Goal: Task Accomplishment & Management: Manage account settings

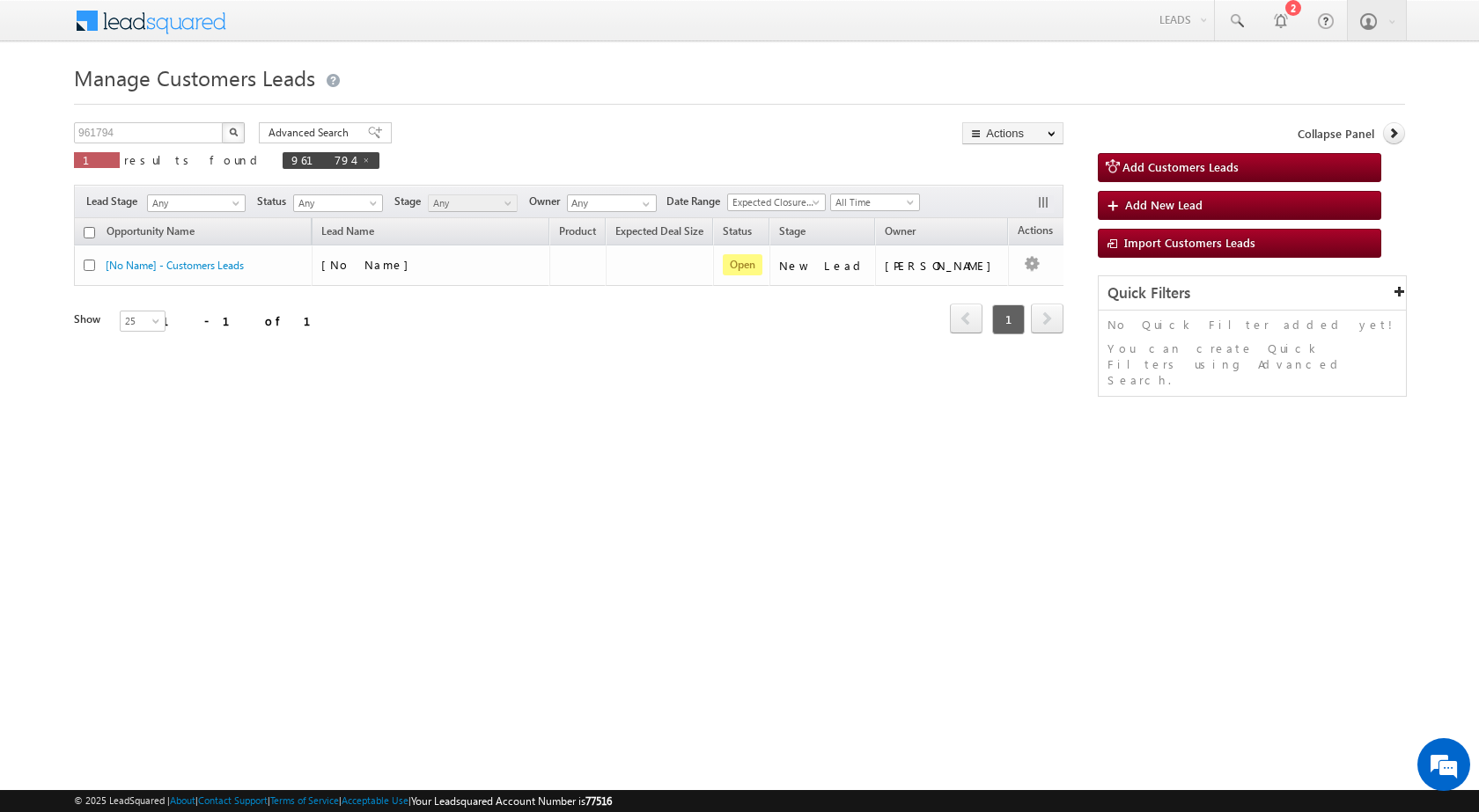
click at [0, 121] on body "Menu [PERSON_NAME] sitar a6@ks erve." at bounding box center [740, 249] width 1479 height 499
click at [98, 128] on input "961794" at bounding box center [149, 132] width 150 height 21
paste input "4351"
type input "964351"
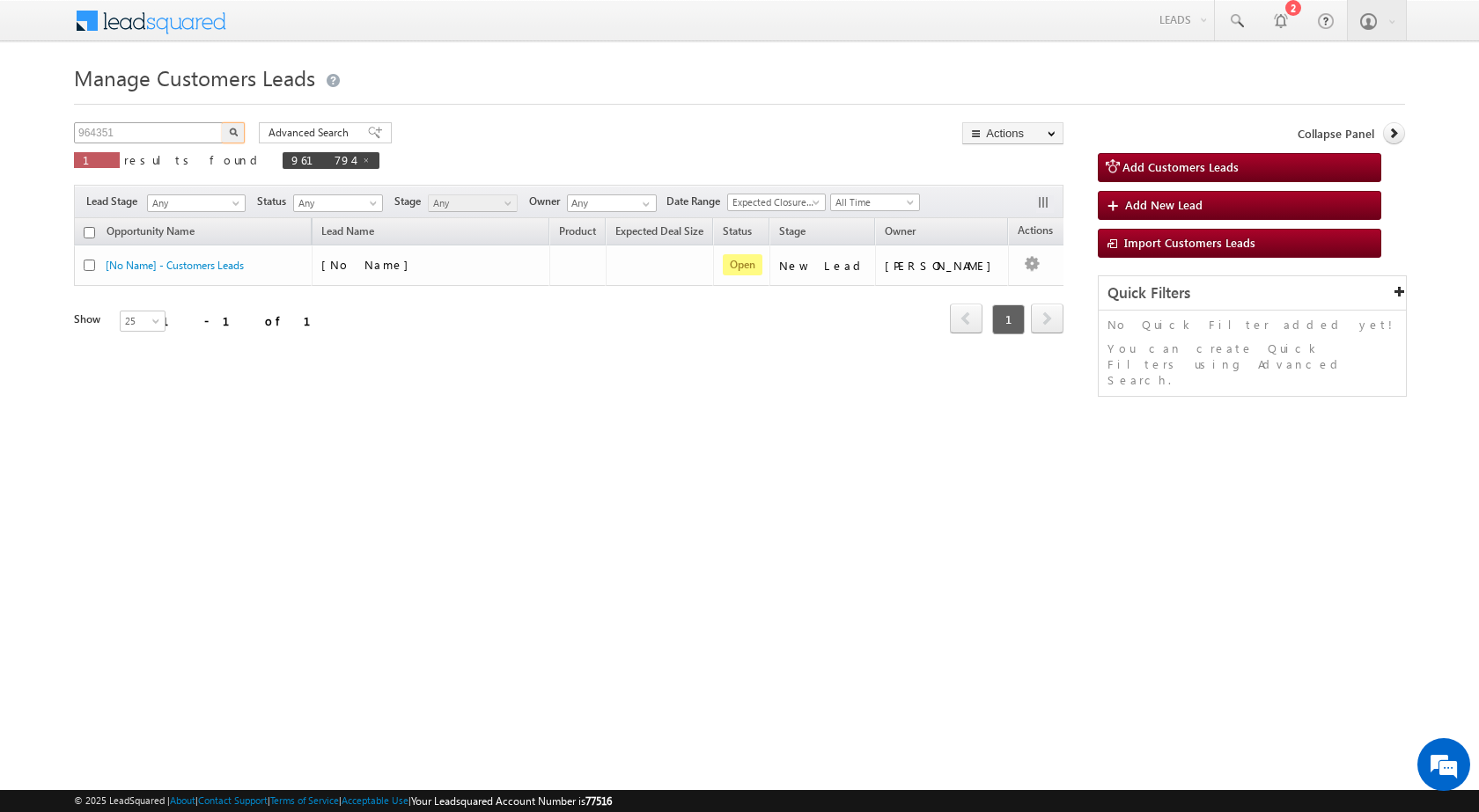
click at [222, 122] on button "button" at bounding box center [233, 132] width 23 height 21
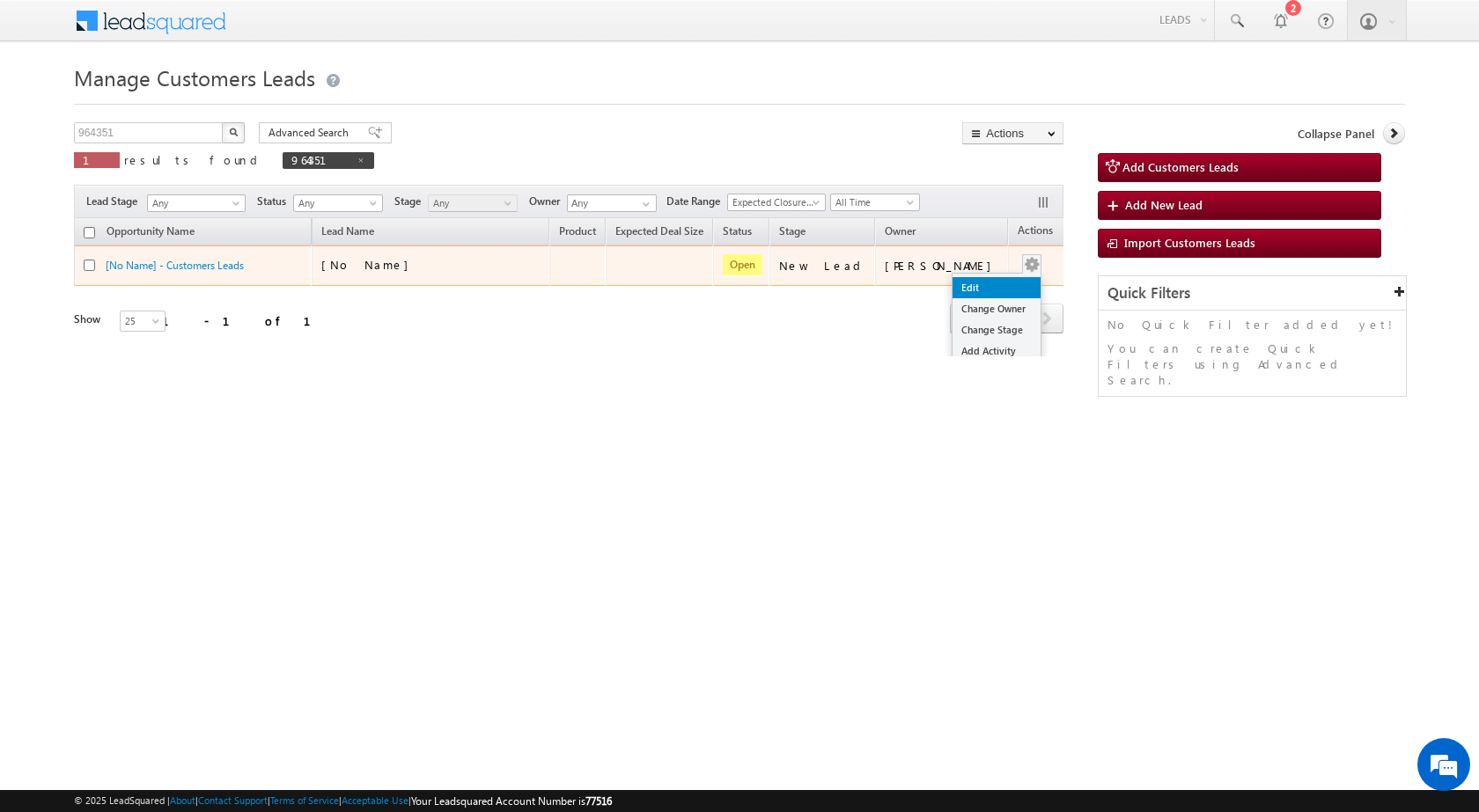
click at [996, 277] on link "Edit" at bounding box center [997, 287] width 88 height 21
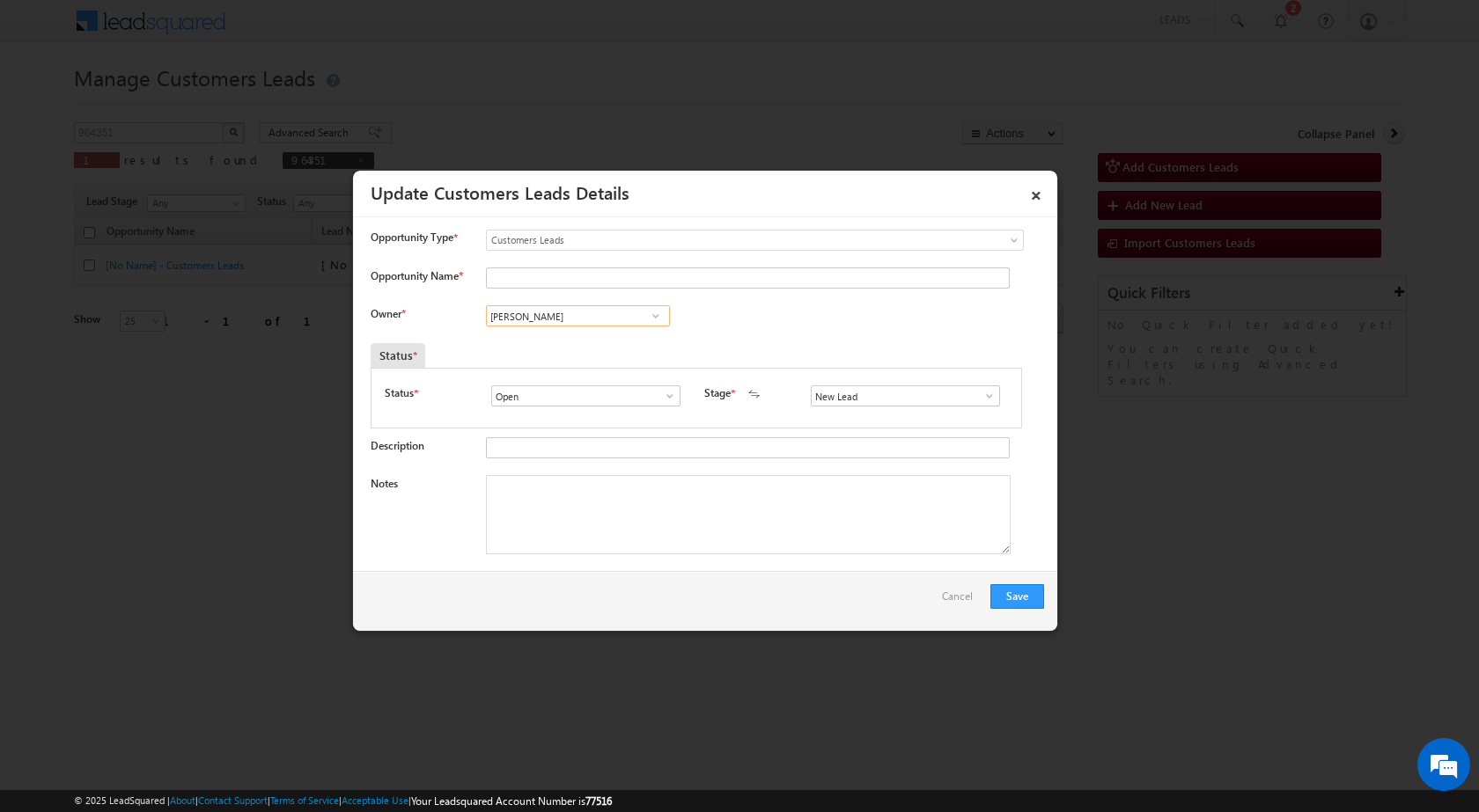
click at [556, 310] on input "[PERSON_NAME]" at bounding box center [578, 315] width 184 height 21
paste input "[EMAIL_ADDRESS][DOMAIN_NAME]"
click at [547, 336] on link "[PERSON_NAME] [EMAIL_ADDRESS][DOMAIN_NAME]" at bounding box center [578, 343] width 184 height 34
type input "[PERSON_NAME]"
click at [687, 544] on textarea "Notes" at bounding box center [748, 514] width 524 height 79
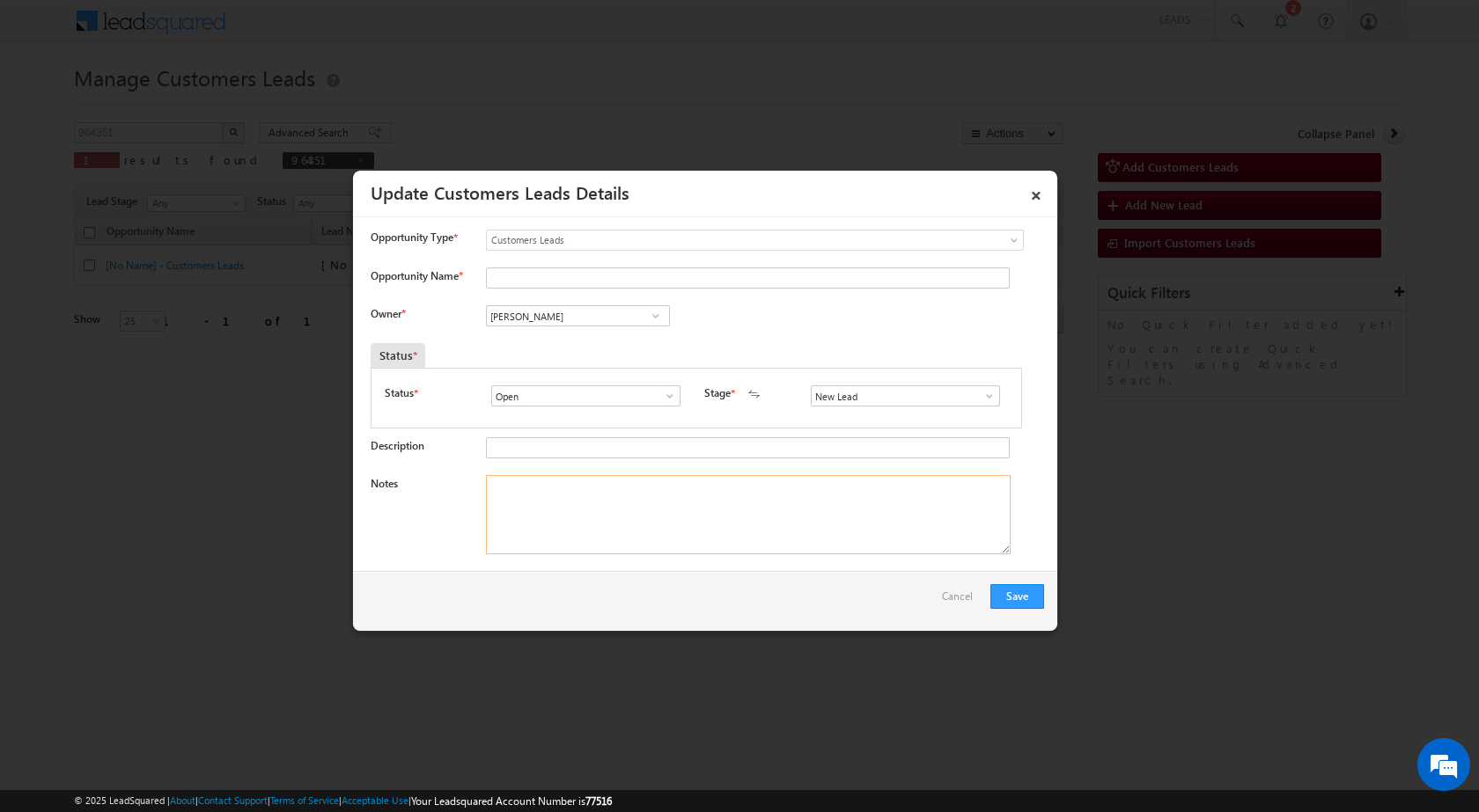
paste textarea "964351 / SANJAY / 9412841264 / HOME PURCHASE / 202155 TO [GEOGRAPHIC_DATA] / PV…"
type textarea "964351 / SANJAY / 9412841264 / HOME PURCHASE / 202155 TO [GEOGRAPHIC_DATA] / PV…"
click at [987, 396] on span at bounding box center [989, 396] width 17 height 14
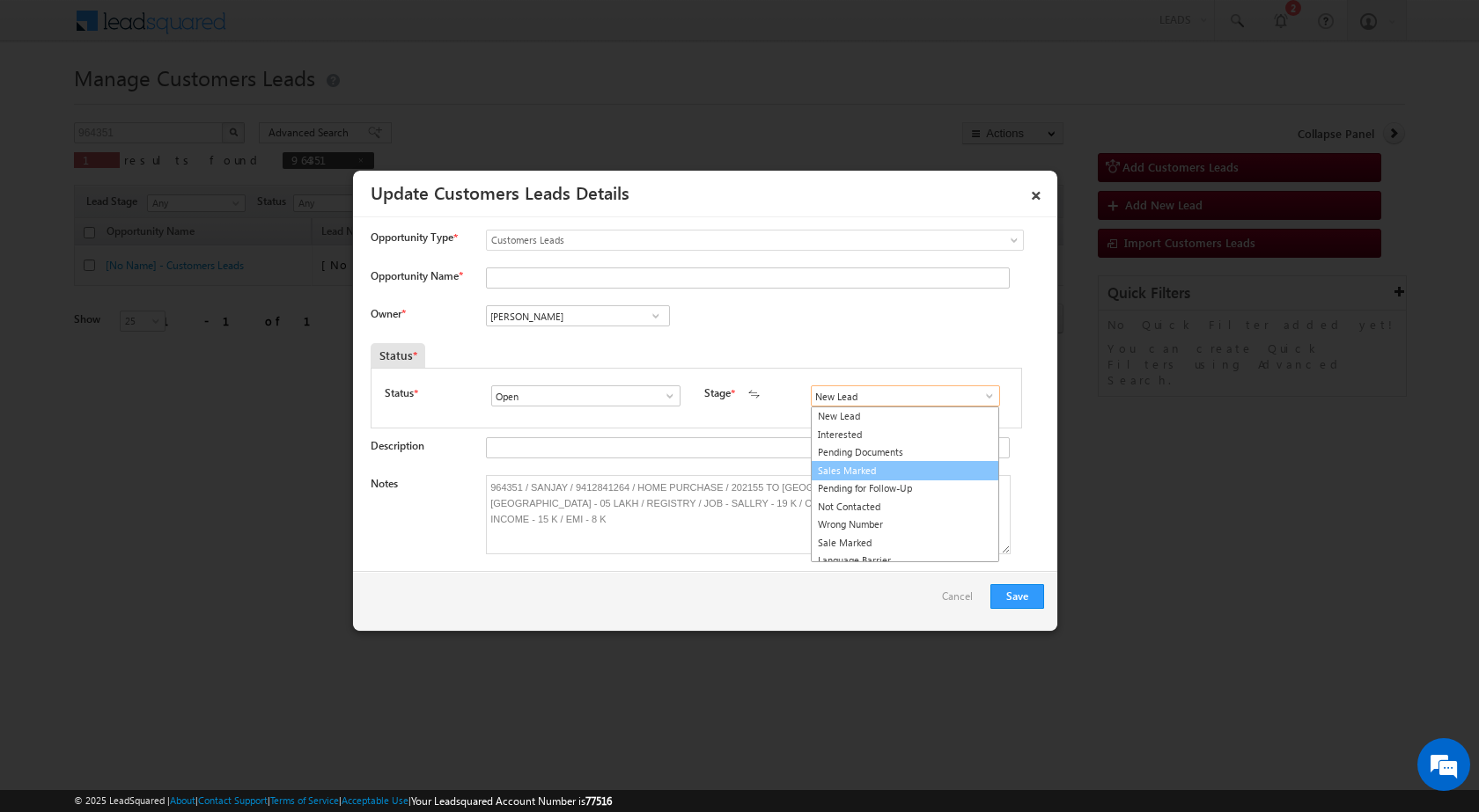
click at [899, 469] on link "Sales Marked" at bounding box center [905, 471] width 189 height 20
type input "Sales Marked"
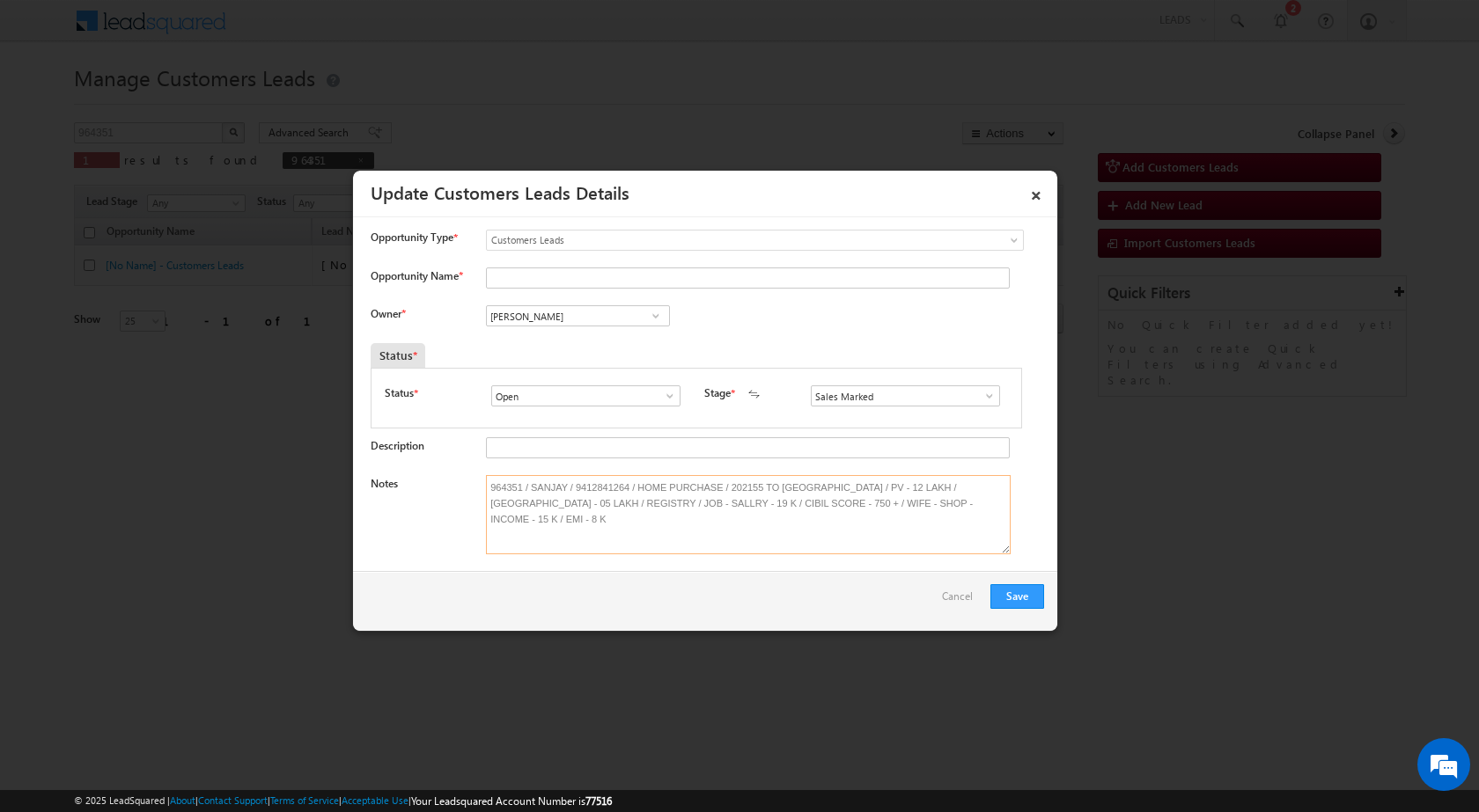
click at [548, 486] on textarea "964351 / SANJAY / 9412841264 / HOME PURCHASE / 202155 TO [GEOGRAPHIC_DATA] / PV…" at bounding box center [748, 514] width 524 height 79
click at [499, 277] on input "Opportunity Name *" at bounding box center [748, 277] width 523 height 21
paste input "SANJAY"
type input "SANJAY"
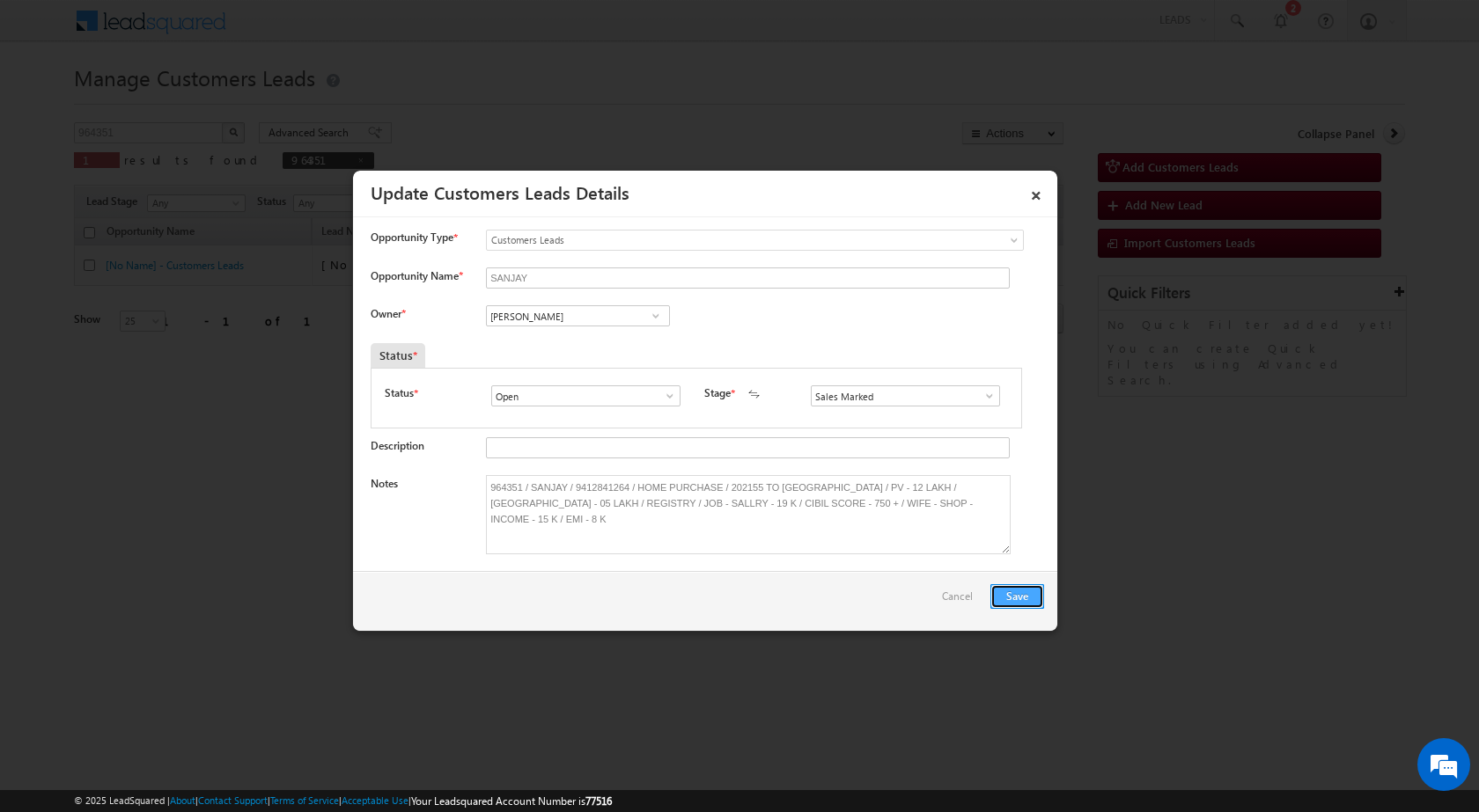
click at [1012, 590] on button "Save" at bounding box center [1017, 596] width 54 height 25
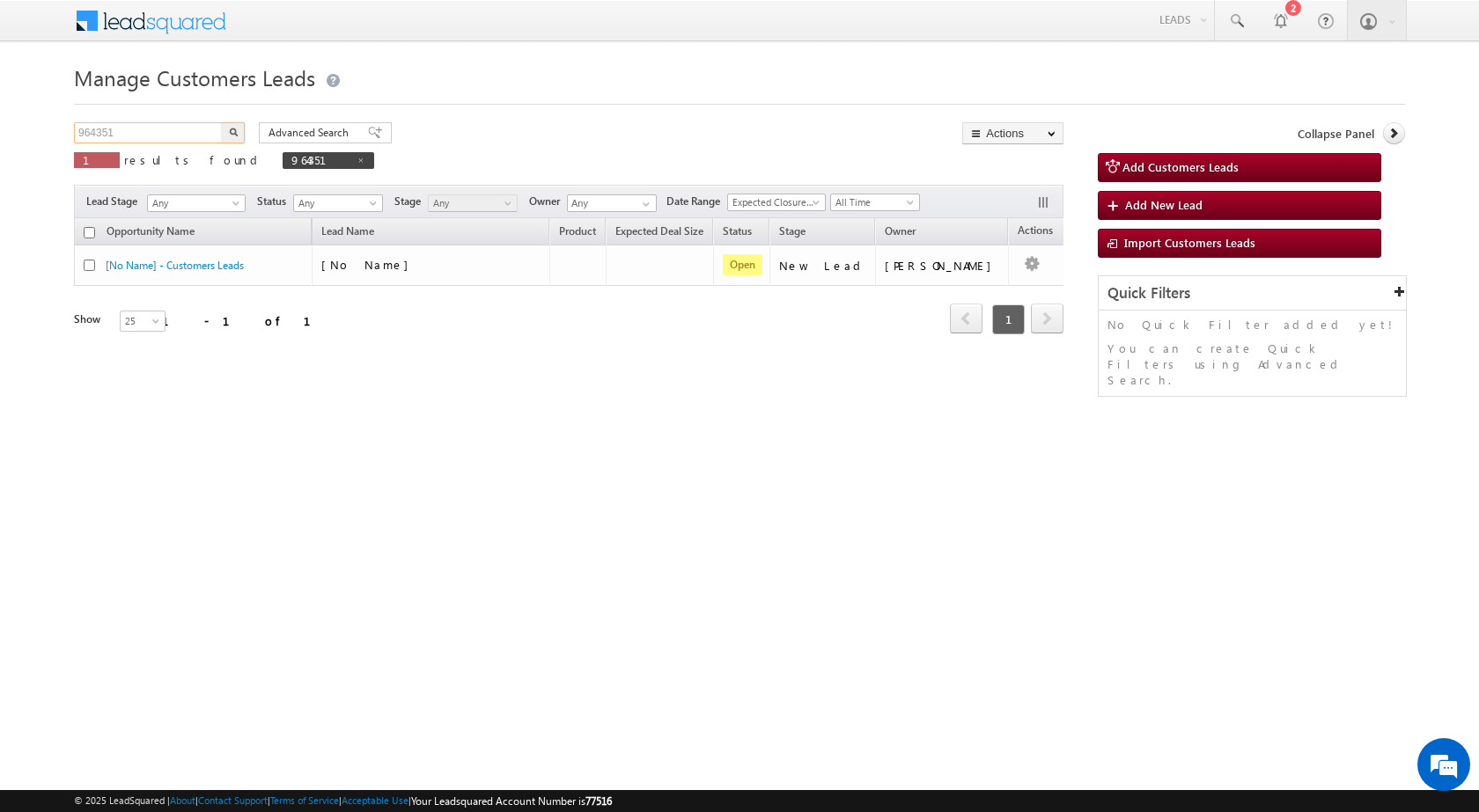
click at [94, 137] on input "964351" at bounding box center [149, 132] width 150 height 21
paste input "5879"
type input "965879"
click at [222, 122] on button "button" at bounding box center [233, 132] width 23 height 21
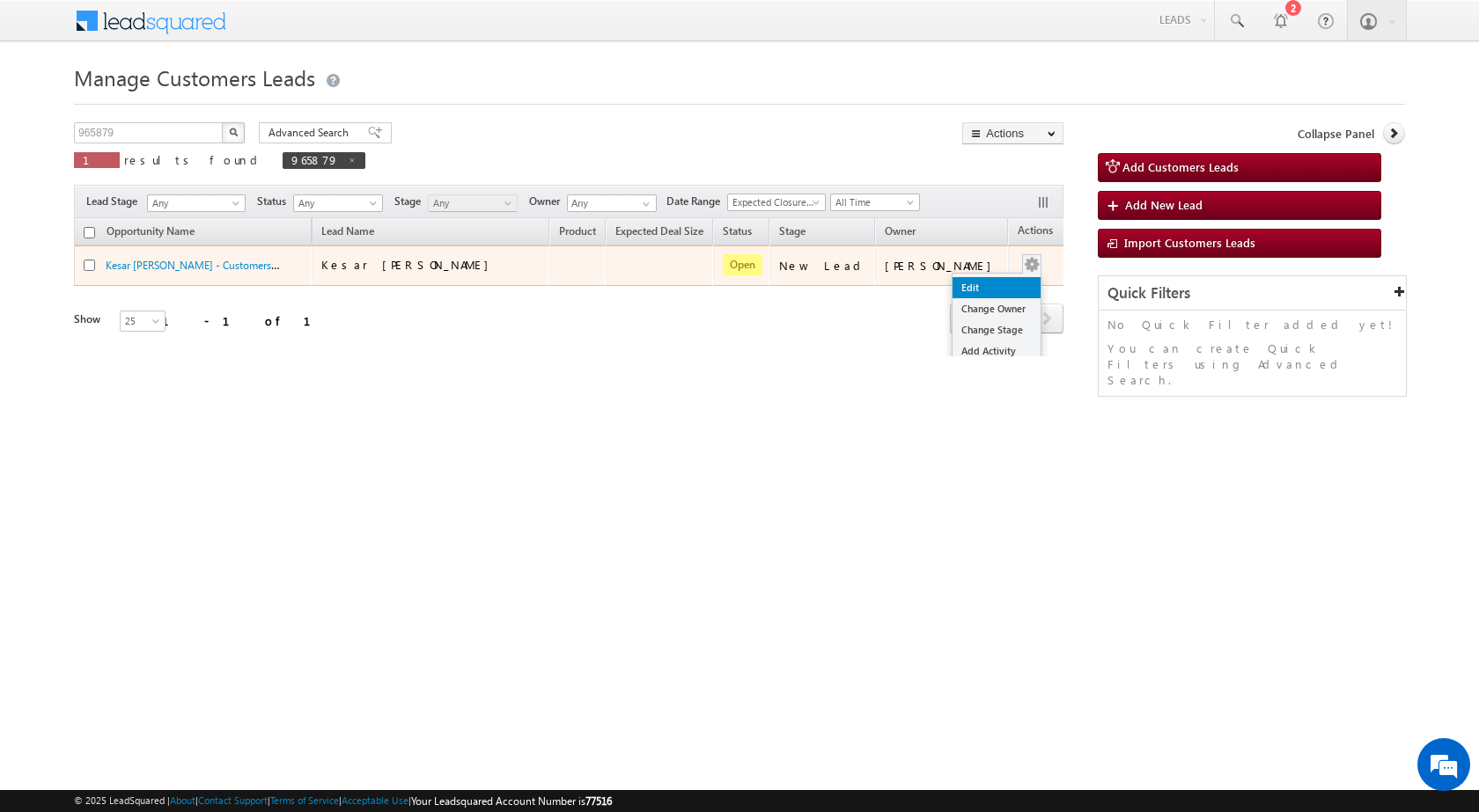
click at [984, 283] on link "Edit" at bounding box center [997, 287] width 88 height 21
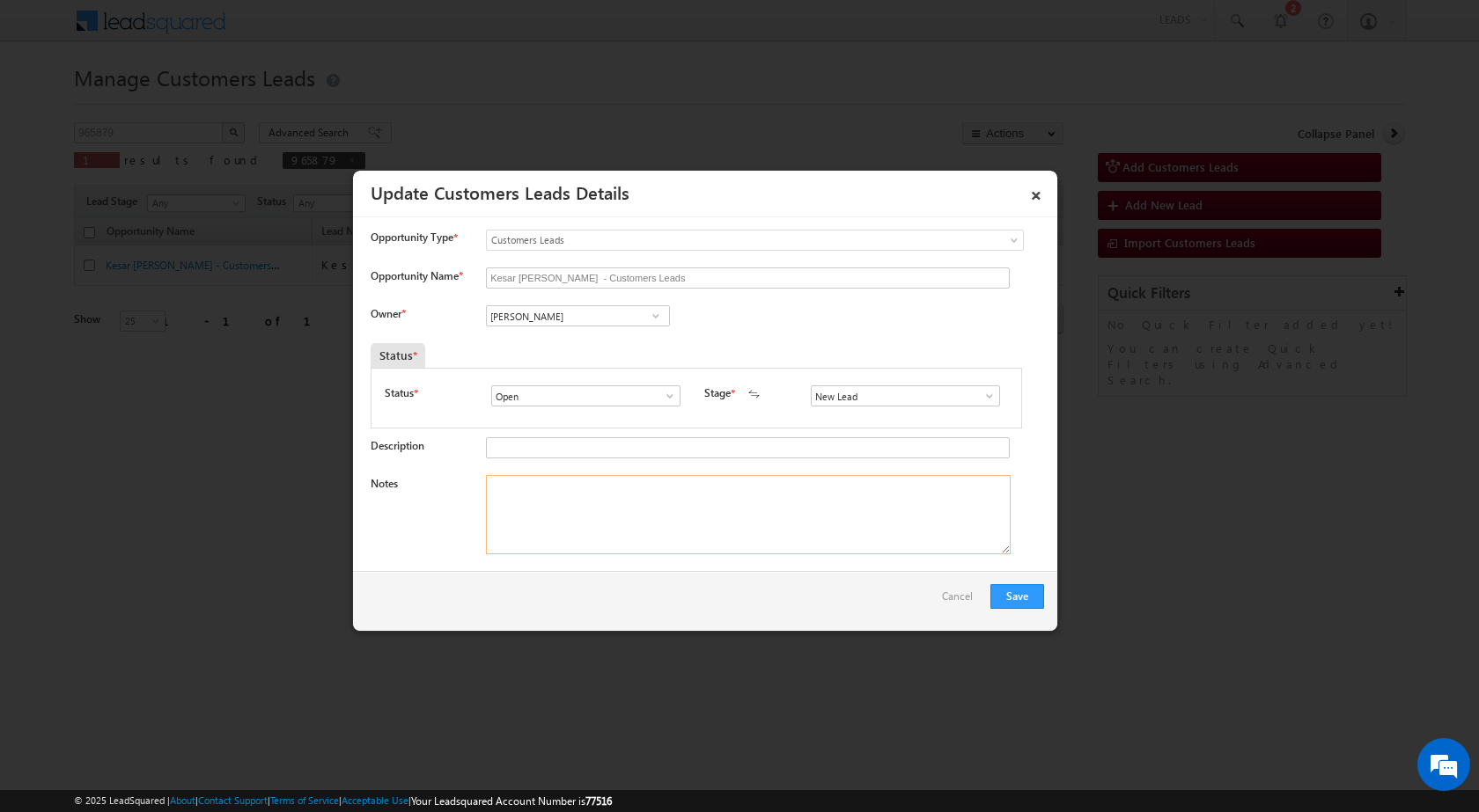
click at [566, 509] on textarea "Notes" at bounding box center [748, 514] width 524 height 79
paste textarea "965879 / Kesar [PERSON_NAME] / 9165278425 / CUST WANT 04 LAKH TOP UP AMOUNT / A…"
drag, startPoint x: 529, startPoint y: 485, endPoint x: 598, endPoint y: 476, distance: 69.6
click at [598, 476] on textarea "965879 / Kesar [PERSON_NAME] / 9165278425 / CUST WANT 04 LAKH TOP UP AMOUNT / A…" at bounding box center [748, 514] width 524 height 79
type textarea "965879 / Kesar [PERSON_NAME] / 9165278425 / CUST WANT 04 LAKH TOP UP AMOUNT / A…"
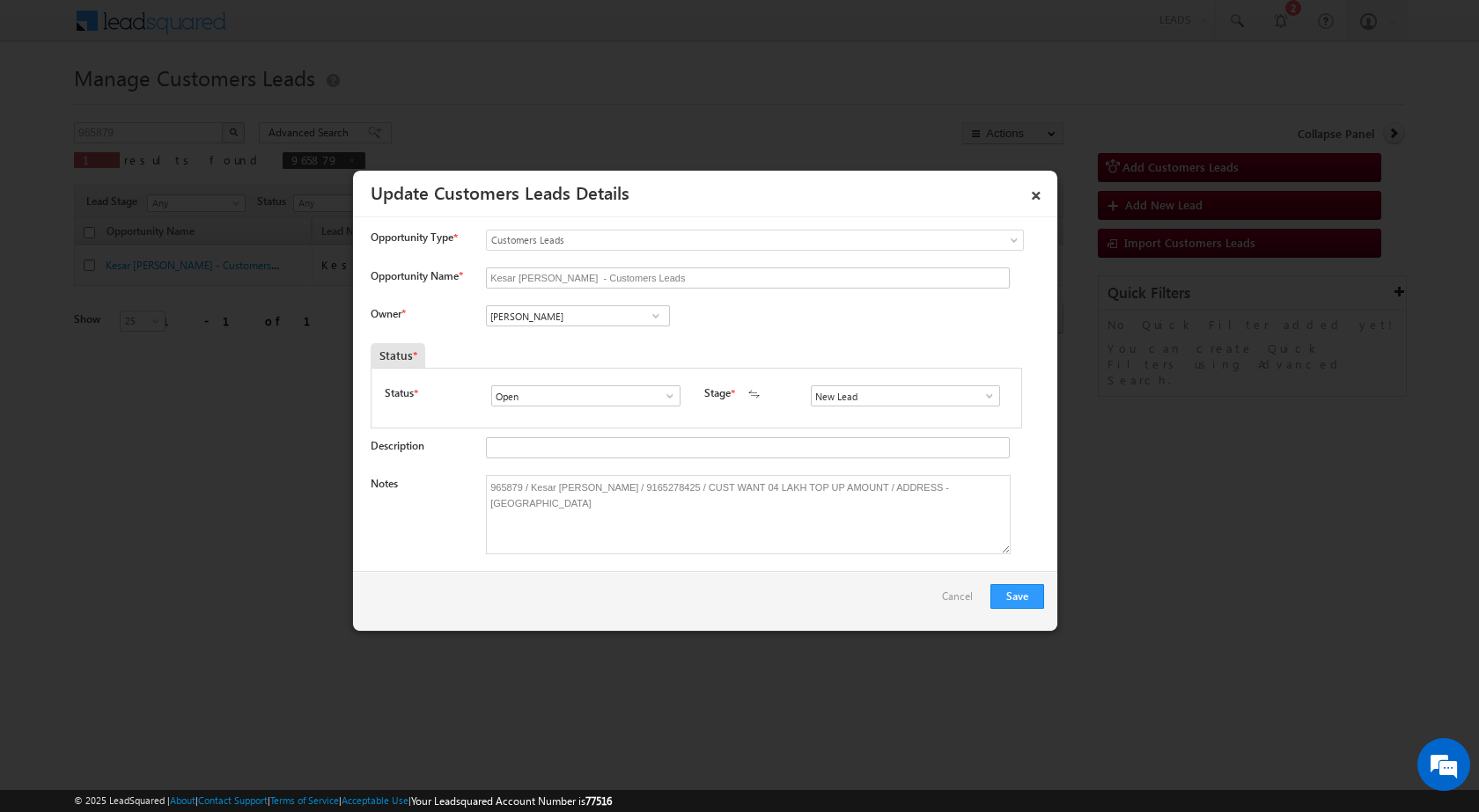
click at [982, 396] on span at bounding box center [989, 396] width 17 height 14
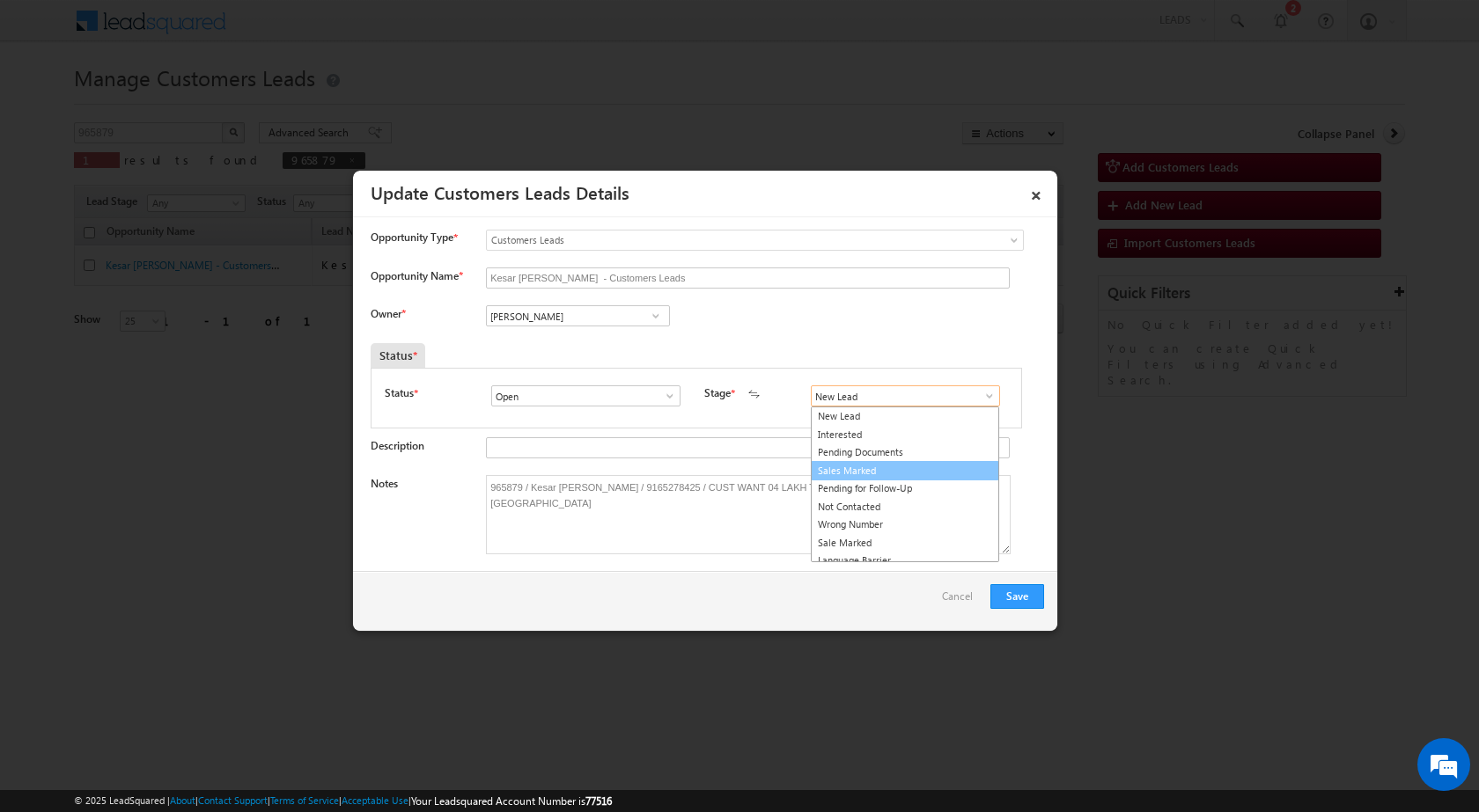
click at [889, 468] on link "Sales Marked" at bounding box center [905, 471] width 189 height 20
type input "Sales Marked"
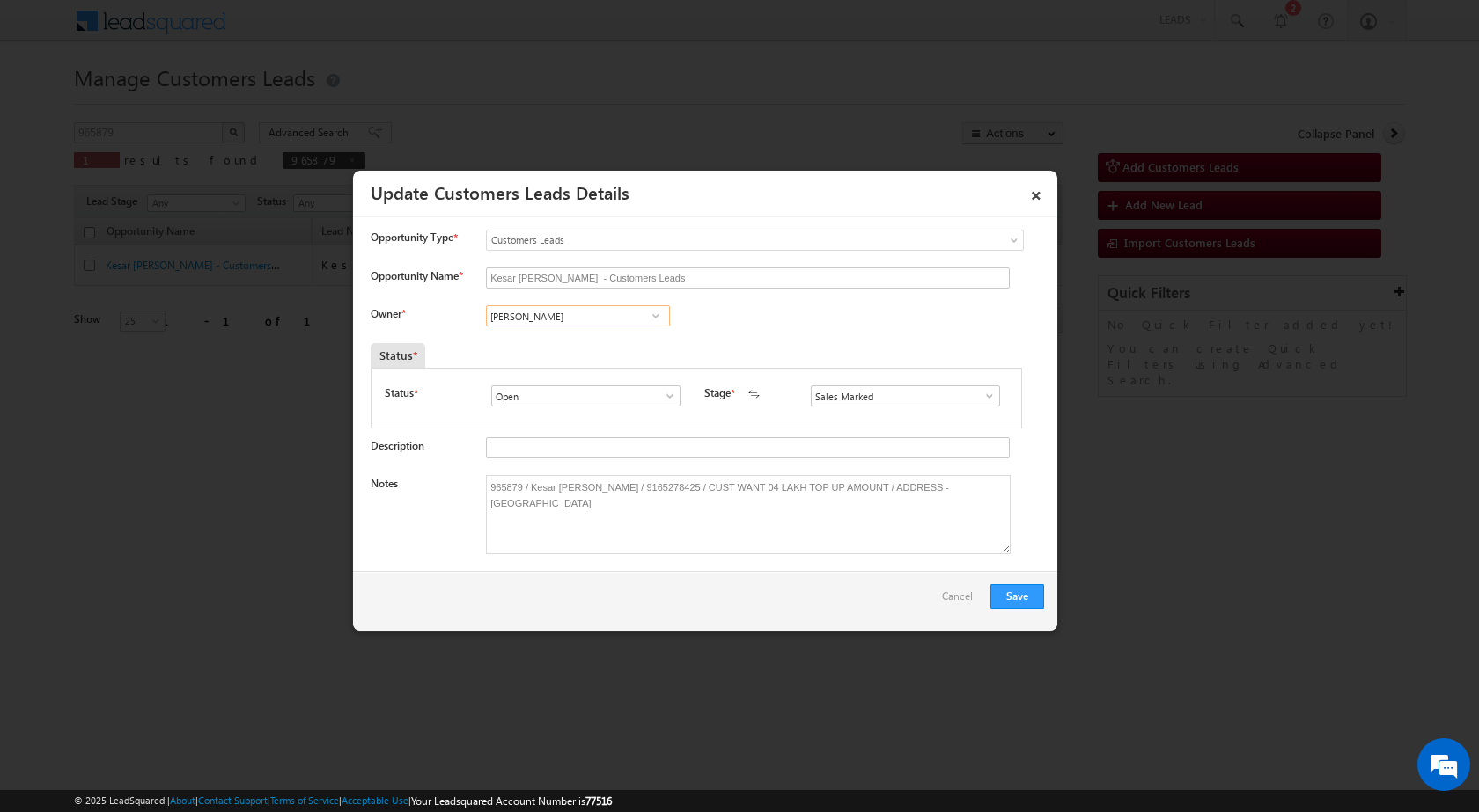
click at [553, 325] on input "[PERSON_NAME]" at bounding box center [578, 315] width 184 height 21
paste input "[EMAIL_ADDRESS][DOMAIN_NAME]"
click at [548, 337] on link "Saiyyad [PERSON_NAME] [PERSON_NAME][EMAIL_ADDRESS][DOMAIN_NAME]" at bounding box center [578, 343] width 184 height 34
type input "Saiyyad [PERSON_NAME]"
click at [1016, 590] on button "Save" at bounding box center [1017, 596] width 54 height 25
